Goal: Task Accomplishment & Management: Manage account settings

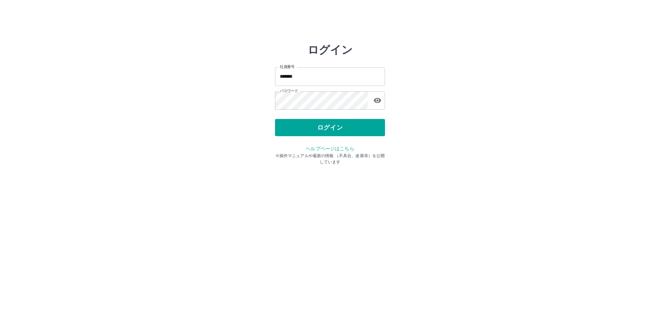
click at [315, 135] on div "ログイン" at bounding box center [330, 127] width 110 height 17
click at [318, 130] on button "ログイン" at bounding box center [330, 127] width 110 height 17
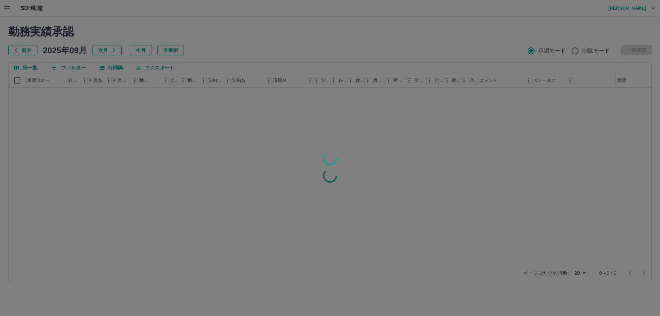
click at [13, 8] on div at bounding box center [330, 158] width 660 height 316
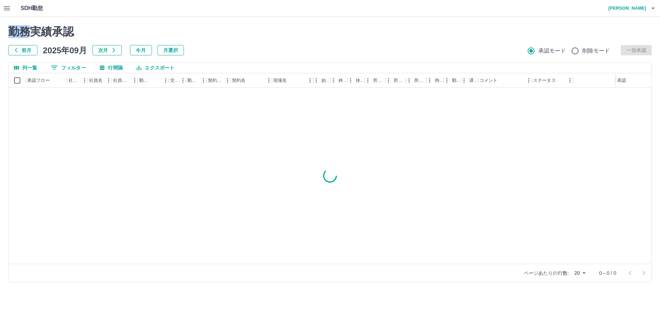
click at [13, 8] on div "SDH勤怠 藤岡　智美 勤務実績承認 前月 2025年09月 次月 今月 月選択 承認モード 削除モード 一括承認 列一覧 0 フィルター 行間隔 エクスポー…" at bounding box center [330, 145] width 660 height 290
click at [13, 8] on button "button" at bounding box center [7, 8] width 14 height 16
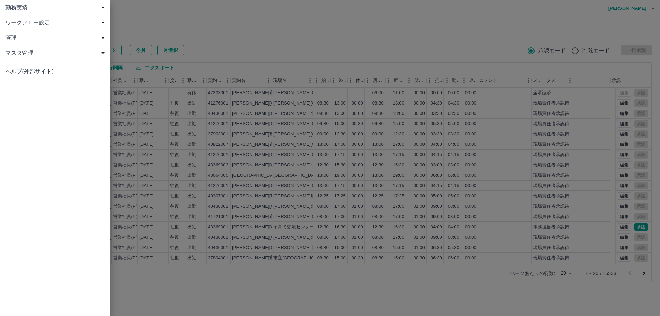
click at [13, 8] on span "勤務実績" at bounding box center [56, 7] width 102 height 8
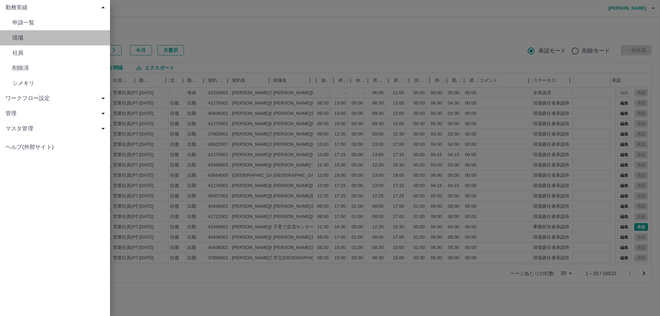
click at [24, 34] on span "現場" at bounding box center [58, 38] width 92 height 8
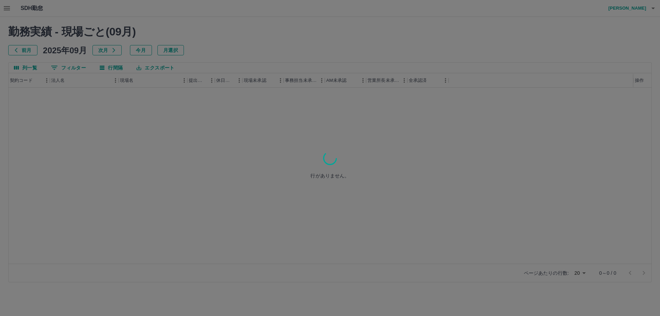
click at [65, 68] on div at bounding box center [330, 158] width 660 height 316
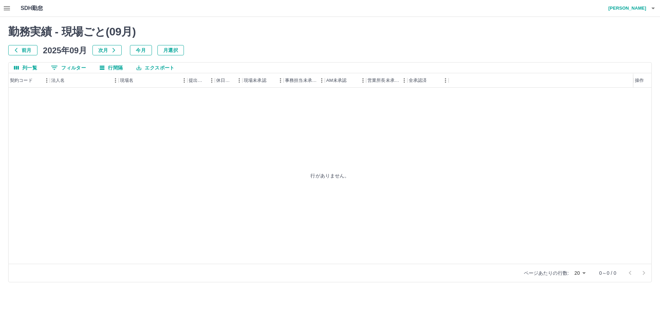
click at [65, 68] on div at bounding box center [330, 158] width 660 height 316
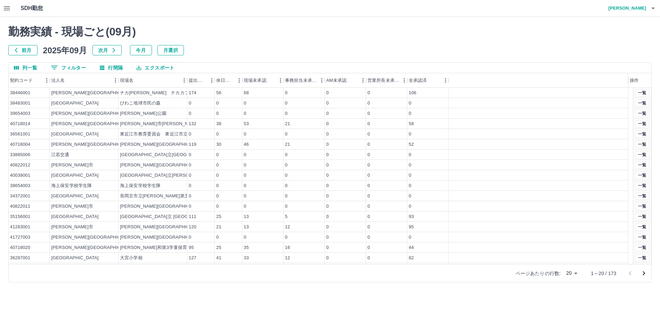
click at [65, 68] on button "0 フィルター" at bounding box center [68, 68] width 46 height 10
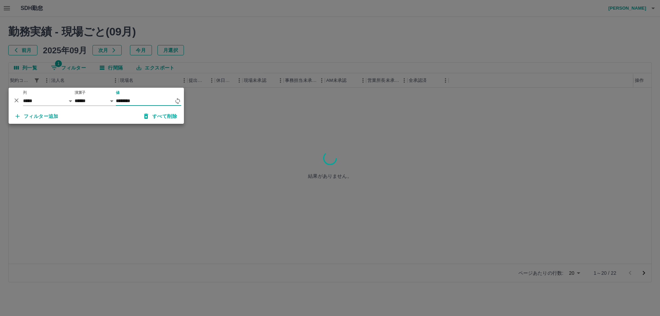
type input "********"
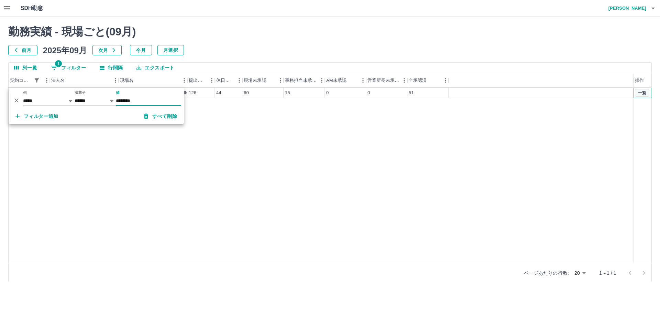
click at [643, 92] on button "一覧" at bounding box center [642, 93] width 14 height 8
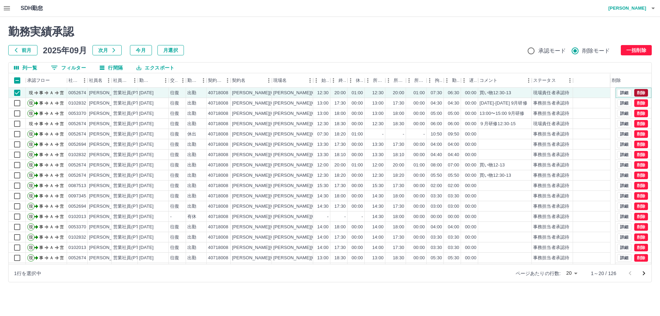
click at [642, 91] on button "削除" at bounding box center [641, 93] width 14 height 8
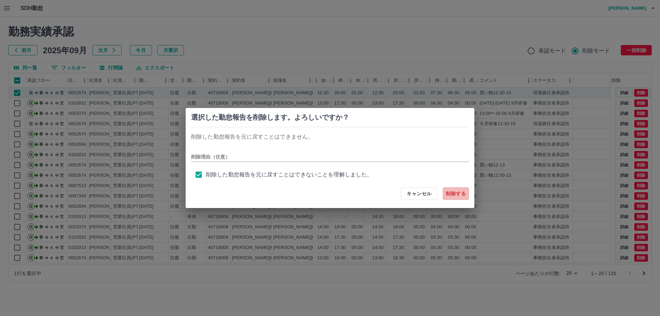
click at [456, 195] on button "削除する" at bounding box center [456, 193] width 26 height 12
